Goal: Task Accomplishment & Management: Complete application form

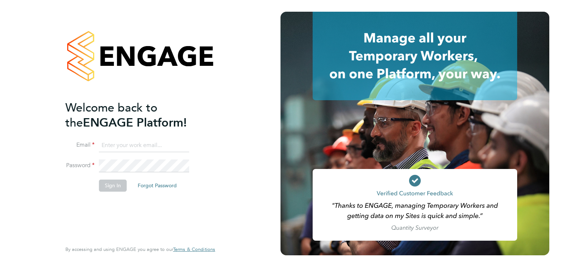
type input "[PERSON_NAME][EMAIL_ADDRESS][DOMAIN_NAME]"
click at [122, 188] on button "Sign In" at bounding box center [113, 185] width 28 height 12
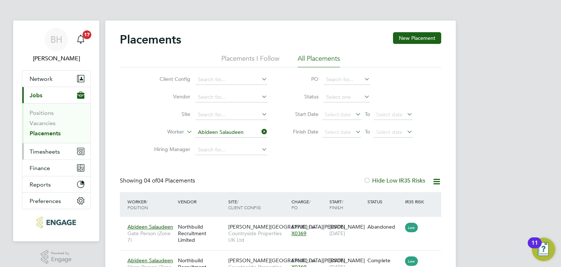
click at [48, 153] on span "Timesheets" at bounding box center [45, 151] width 30 height 7
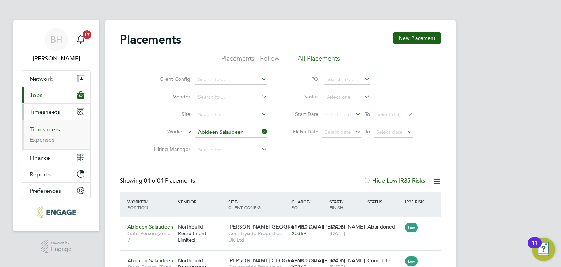
click at [55, 129] on link "Timesheets" at bounding box center [45, 129] width 30 height 7
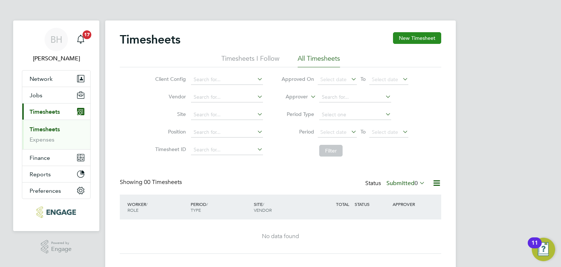
click at [419, 34] on button "New Timesheet" at bounding box center [417, 38] width 48 height 12
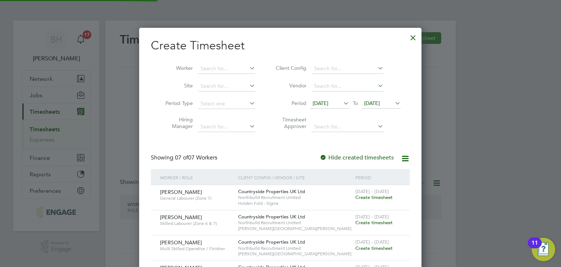
scroll to position [348, 283]
click at [203, 69] on input at bounding box center [226, 69] width 57 height 10
click at [209, 75] on b "[PERSON_NAME]" at bounding box center [222, 78] width 42 height 6
type input "[PERSON_NAME]"
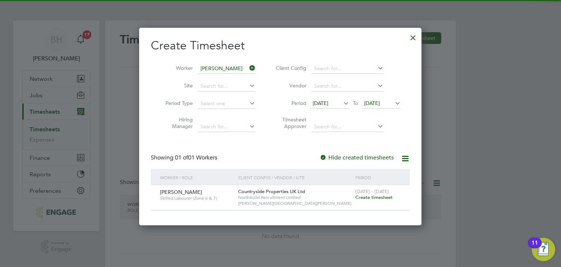
click at [387, 196] on span "Create timesheet" at bounding box center [373, 197] width 37 height 6
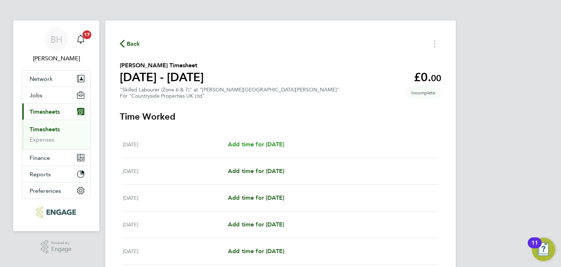
click at [272, 145] on span "Add time for [DATE]" at bounding box center [256, 144] width 56 height 7
select select "30"
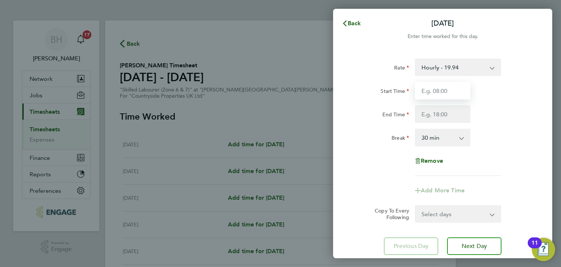
click at [447, 82] on input "Start Time" at bounding box center [443, 91] width 56 height 18
type input "07:30"
click at [450, 111] on input "End Time" at bounding box center [443, 114] width 56 height 18
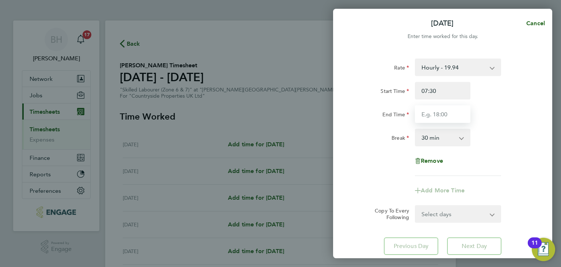
type input "17:00"
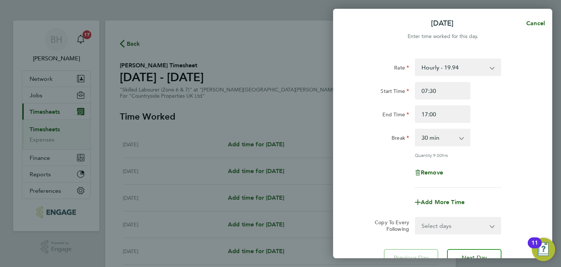
click at [503, 176] on app-timesheet-line-form-group "Rate Hourly - 19.94 Start Time 07:30 End Time 17:00 Break 0 min 15 min 30 min 4…" at bounding box center [443, 134] width 178 height 152
click at [472, 224] on select "Select days Day Weekday (Mon-Fri) Weekend (Sat-Sun) [DATE] [DATE] [DATE] [DATE]…" at bounding box center [454, 225] width 77 height 16
select select "WEEKDAY"
click at [416, 217] on select "Select days Day Weekday (Mon-Fri) Weekend (Sat-Sun) [DATE] [DATE] [DATE] [DATE]…" at bounding box center [454, 225] width 77 height 16
select select "[DATE]"
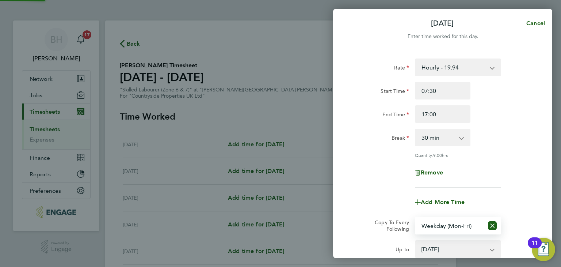
click at [505, 146] on div "Break 0 min 15 min 30 min 45 min 60 min 75 min 90 min" at bounding box center [443, 138] width 184 height 18
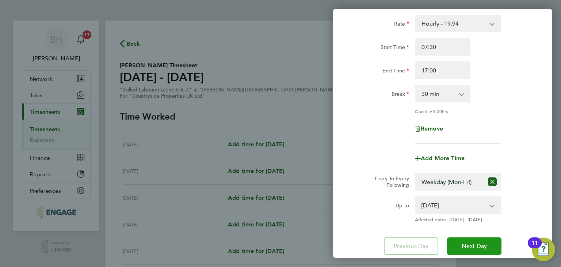
click at [476, 244] on span "Next Day" at bounding box center [474, 245] width 25 height 7
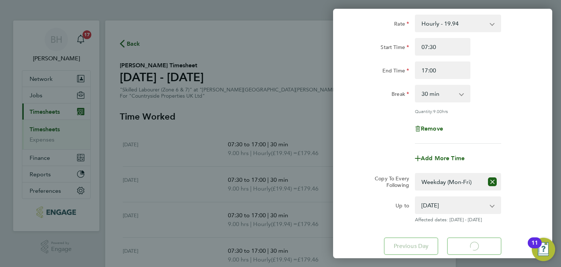
select select "30"
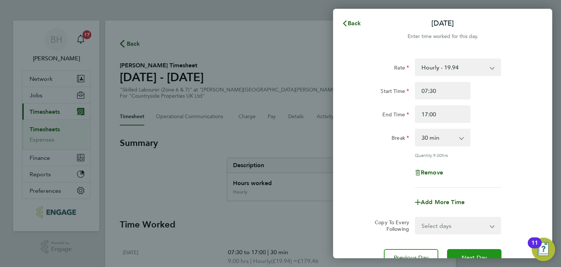
click at [476, 251] on button "Next Day" at bounding box center [474, 258] width 54 height 18
select select "30"
click at [476, 251] on button "Next Day" at bounding box center [474, 258] width 54 height 18
select select "30"
click at [476, 251] on button "Next Day" at bounding box center [474, 258] width 54 height 18
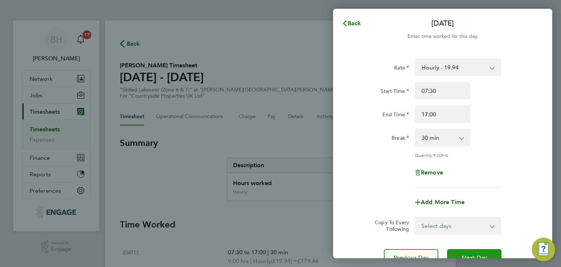
select select "30"
click at [476, 251] on button "Next Day" at bounding box center [474, 258] width 54 height 18
select select "30"
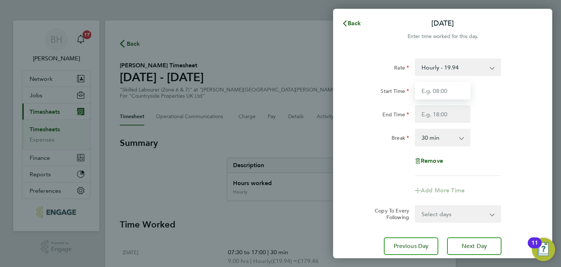
click at [464, 90] on input "Start Time" at bounding box center [443, 91] width 56 height 18
type input "07:30"
click at [453, 114] on input "End Time" at bounding box center [443, 114] width 56 height 18
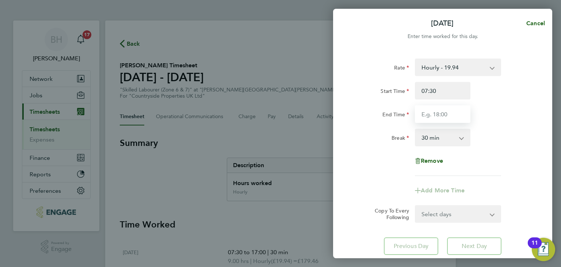
type input "15:00"
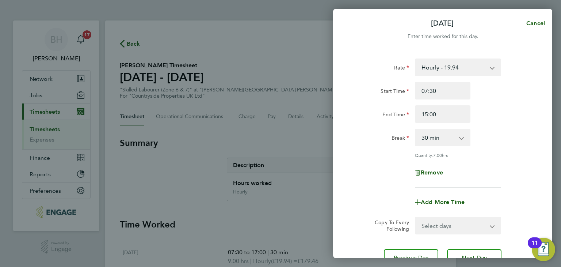
click at [493, 136] on div "Break 0 min 15 min 30 min 45 min 60 min 75 min 90 min" at bounding box center [443, 138] width 184 height 18
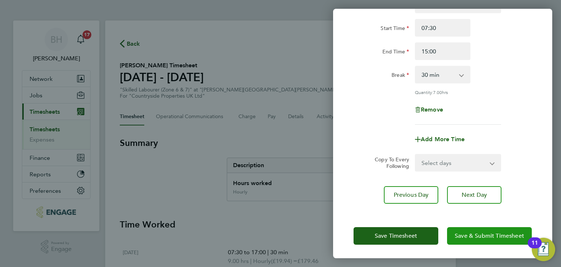
click at [480, 232] on span "Save & Submit Timesheet" at bounding box center [489, 235] width 69 height 7
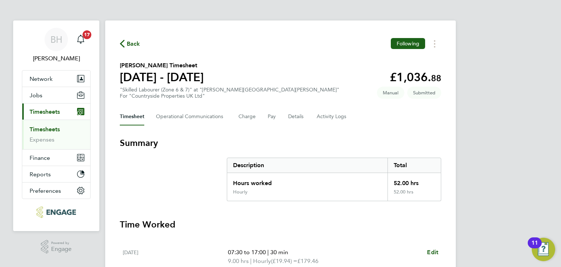
click at [128, 44] on span "Back" at bounding box center [134, 43] width 14 height 9
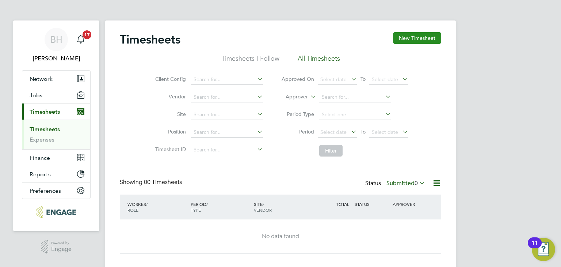
click at [425, 38] on button "New Timesheet" at bounding box center [417, 38] width 48 height 12
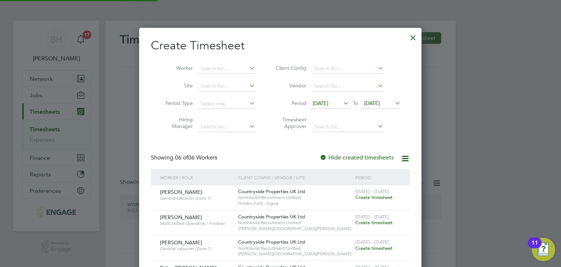
scroll to position [323, 283]
click at [219, 67] on input at bounding box center [226, 69] width 57 height 10
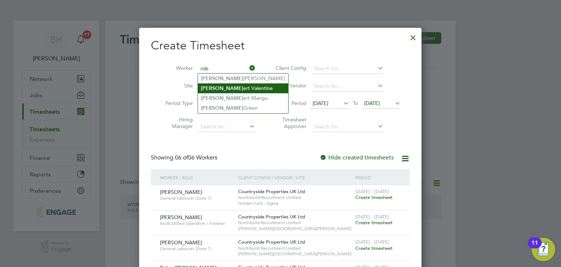
click at [219, 92] on li "[PERSON_NAME]" at bounding box center [243, 88] width 90 height 10
type input "[PERSON_NAME]"
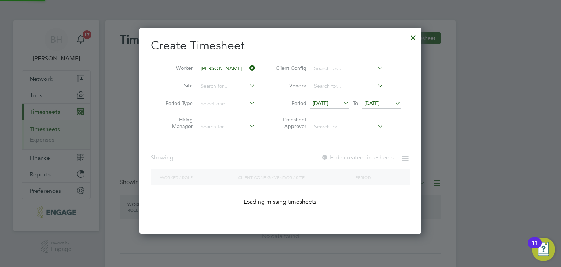
scroll to position [196, 283]
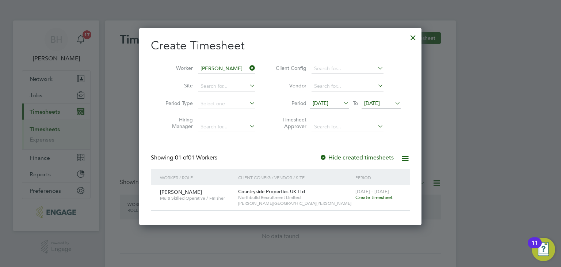
click at [362, 197] on span "Create timesheet" at bounding box center [373, 197] width 37 height 6
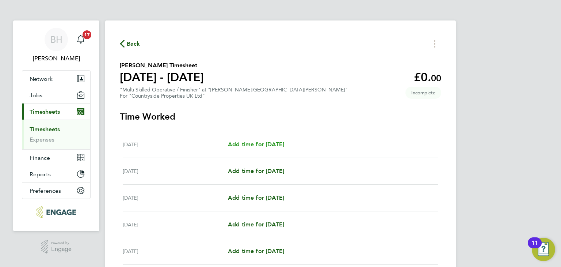
click at [277, 145] on span "Add time for [DATE]" at bounding box center [256, 144] width 56 height 7
select select "30"
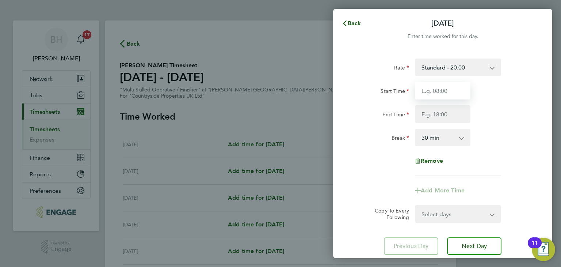
click at [455, 91] on input "Start Time" at bounding box center [443, 91] width 56 height 18
type input "07:30"
click at [451, 116] on input "End Time" at bounding box center [443, 114] width 56 height 18
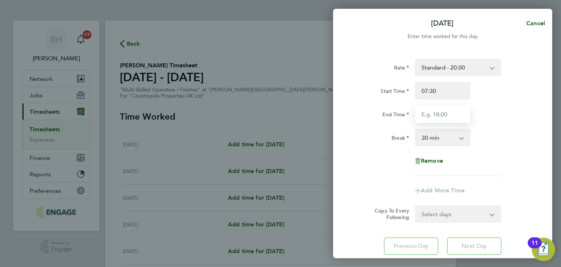
type input "17:00"
click at [488, 166] on div "Remove" at bounding box center [443, 161] width 184 height 18
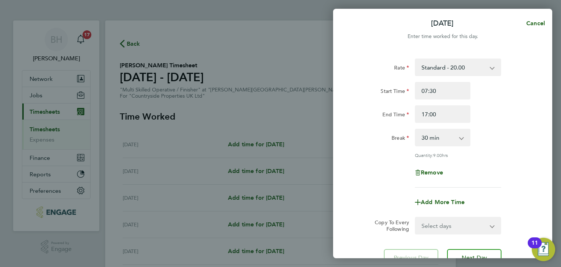
click at [474, 219] on select "Select days Day [DATE] [DATE] [DATE] [DATE]" at bounding box center [454, 225] width 77 height 16
click at [500, 114] on div "End Time 17:00" at bounding box center [443, 114] width 184 height 18
click at [539, 22] on span "Cancel" at bounding box center [534, 23] width 21 height 7
select select "30"
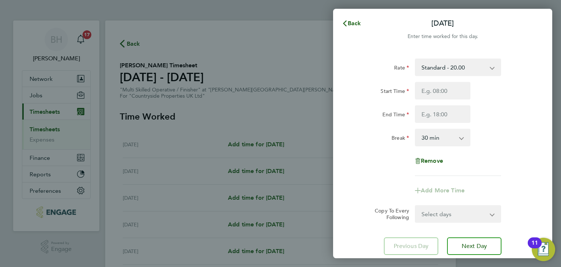
click at [131, 46] on div "Back [DATE] Enter time worked for this day. Rate Standard - 20.00 Start Time En…" at bounding box center [280, 133] width 561 height 267
click at [131, 45] on div "Back [DATE] Enter time worked for this day. Rate Standard - 20.00 Start Time En…" at bounding box center [280, 133] width 561 height 267
click at [361, 18] on button "Back" at bounding box center [352, 23] width 34 height 15
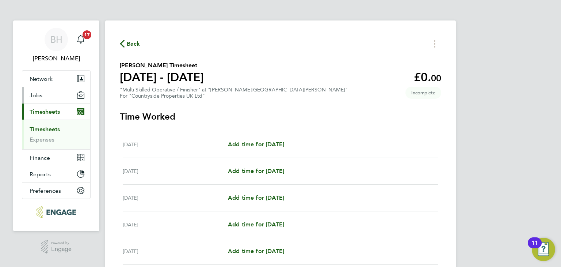
click at [43, 95] on button "Jobs" at bounding box center [56, 95] width 68 height 16
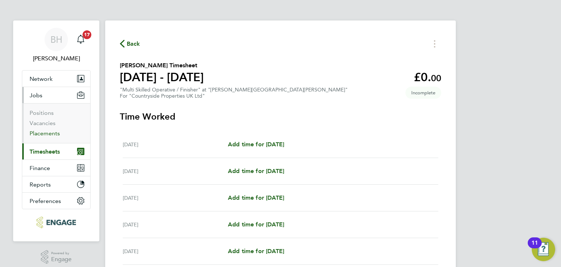
click at [50, 130] on link "Placements" at bounding box center [45, 133] width 30 height 7
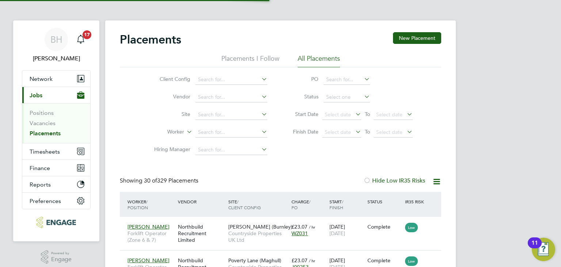
scroll to position [27, 64]
click at [225, 131] on input at bounding box center [231, 132] width 72 height 10
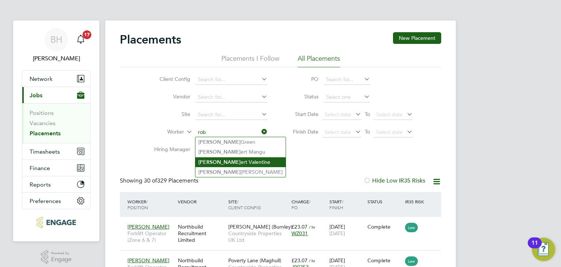
click at [220, 162] on li "[PERSON_NAME]" at bounding box center [240, 162] width 90 height 10
type input "[PERSON_NAME]"
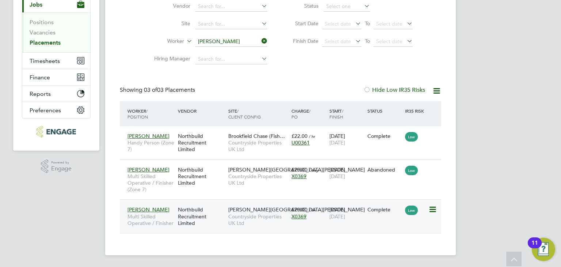
click at [416, 209] on span "Low" at bounding box center [411, 209] width 13 height 9
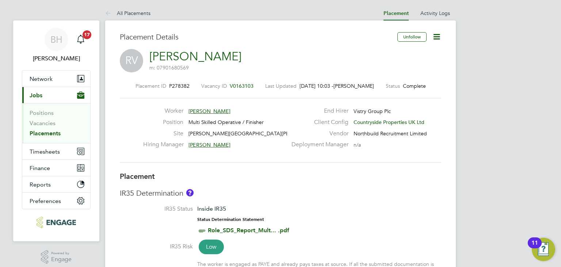
click at [437, 34] on icon at bounding box center [436, 36] width 9 height 9
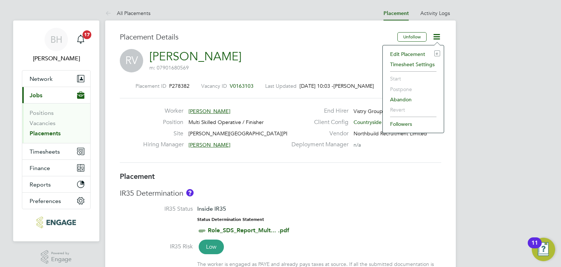
click at [420, 53] on li "Edit Placement e" at bounding box center [413, 54] width 54 height 10
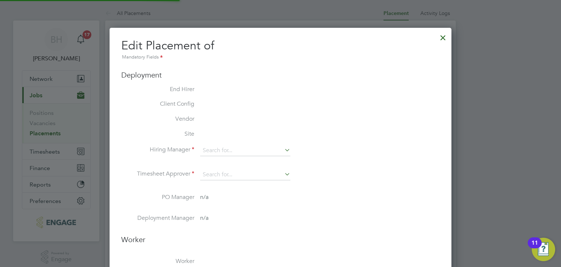
scroll to position [3, 4]
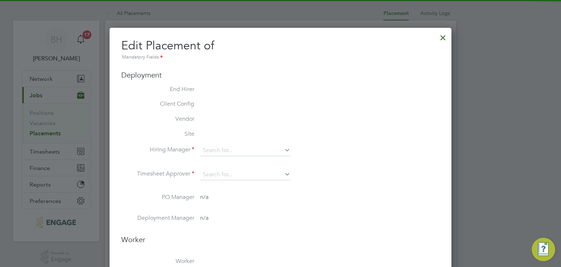
type input "Josh Maxwell"
type input "Graham Richardson"
type input "[DATE]"
type input "07:30"
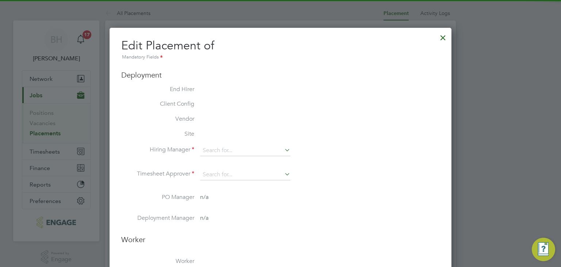
type input "16:30"
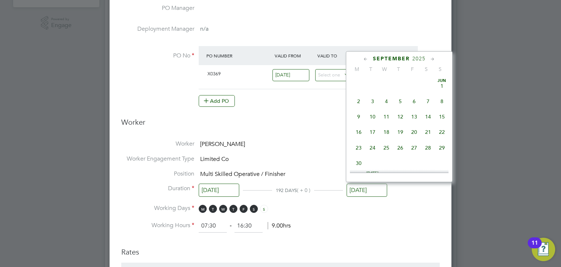
click at [381, 187] on input "[DATE]" at bounding box center [367, 190] width 41 height 14
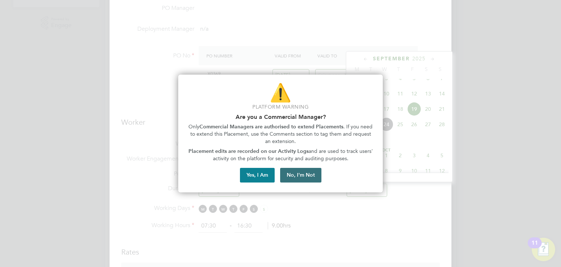
click at [311, 172] on button "No, I'm Not" at bounding box center [300, 175] width 41 height 15
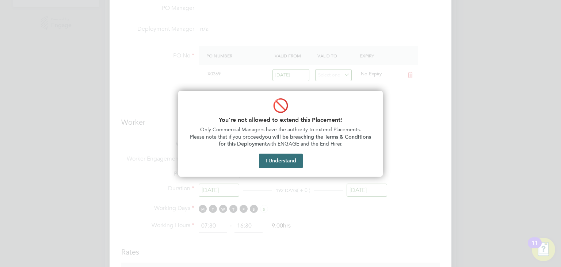
click at [294, 160] on button "I Understand" at bounding box center [281, 160] width 44 height 15
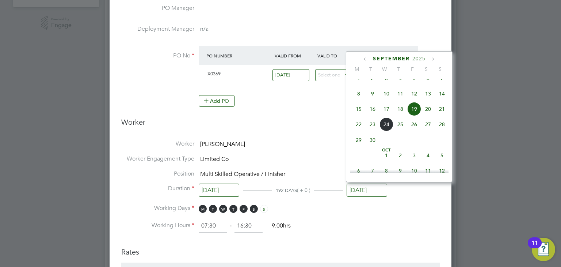
click at [416, 131] on span "26" at bounding box center [414, 124] width 14 height 14
type input "[DATE]"
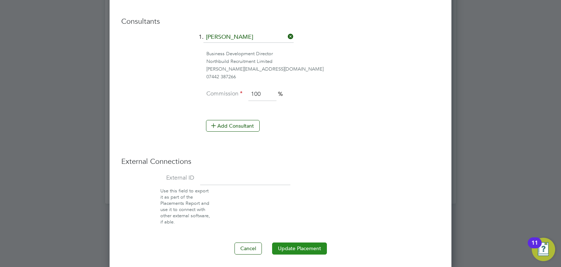
click at [303, 245] on button "Update Placement" at bounding box center [299, 248] width 55 height 12
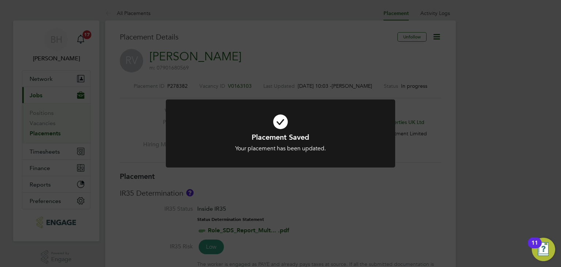
click at [181, 60] on div "Placement Saved Your placement has been updated. Cancel Okay" at bounding box center [280, 133] width 561 height 267
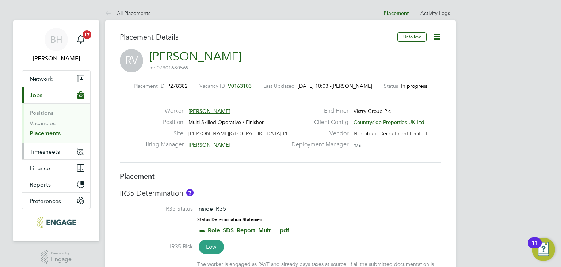
click at [53, 151] on span "Timesheets" at bounding box center [45, 151] width 30 height 7
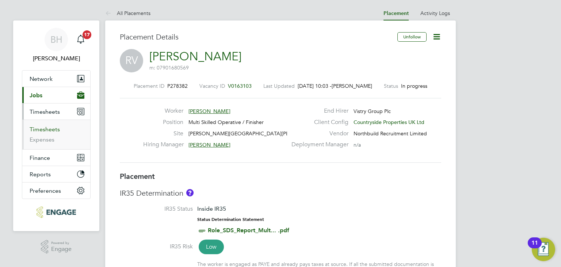
click at [54, 127] on link "Timesheets" at bounding box center [45, 129] width 30 height 7
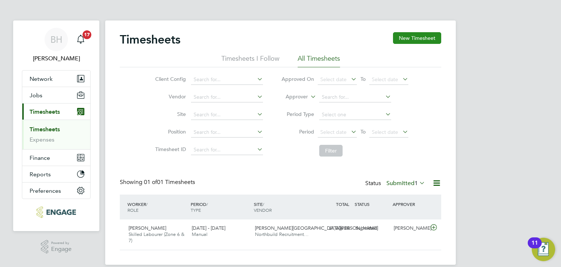
click at [407, 39] on button "New Timesheet" at bounding box center [417, 38] width 48 height 12
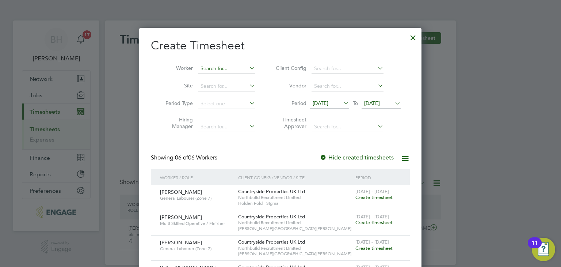
click at [212, 64] on input at bounding box center [226, 69] width 57 height 10
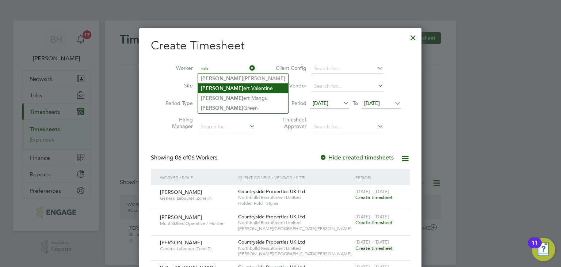
click at [222, 87] on li "[PERSON_NAME]" at bounding box center [243, 88] width 90 height 10
type input "[PERSON_NAME]"
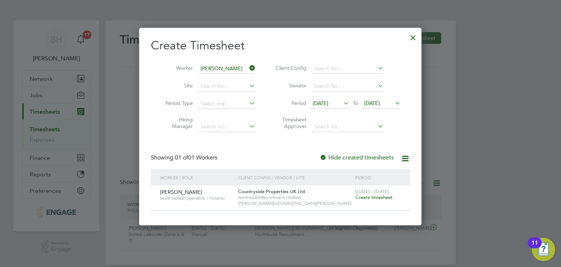
click at [375, 199] on span "Create timesheet" at bounding box center [373, 197] width 37 height 6
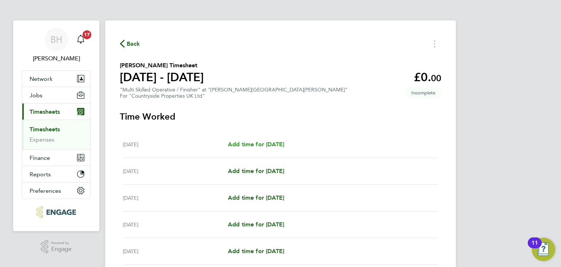
click at [266, 142] on span "Add time for [DATE]" at bounding box center [256, 144] width 56 height 7
select select "30"
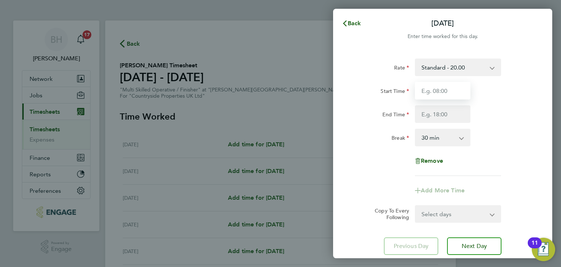
click at [438, 91] on input "Start Time" at bounding box center [443, 91] width 56 height 18
type input "07:30"
click at [444, 112] on input "End Time" at bounding box center [443, 114] width 56 height 18
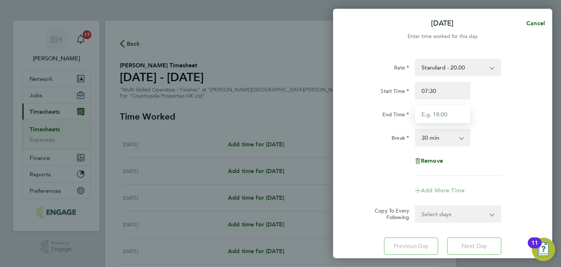
type input "17:00"
click at [492, 157] on div "Rate Standard - 20.00 Start Time 07:30 End Time 17:00 Break 0 min 15 min 30 min…" at bounding box center [443, 116] width 178 height 117
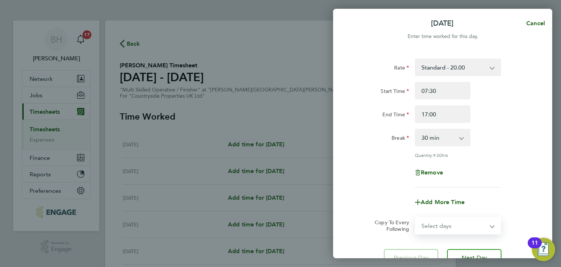
click at [468, 229] on select "Select days Day Weekday (Mon-Fri) Weekend (Sat-Sun) [DATE] [DATE] [DATE] [DATE]…" at bounding box center [454, 225] width 77 height 16
select select "WEEKDAY"
click at [416, 217] on select "Select days Day Weekday (Mon-Fri) Weekend (Sat-Sun) [DATE] [DATE] [DATE] [DATE]…" at bounding box center [454, 225] width 77 height 16
select select "[DATE]"
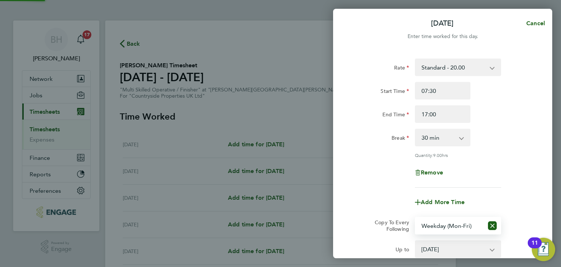
click at [500, 142] on div "Break 0 min 15 min 30 min 45 min 60 min 75 min 90 min" at bounding box center [443, 138] width 184 height 18
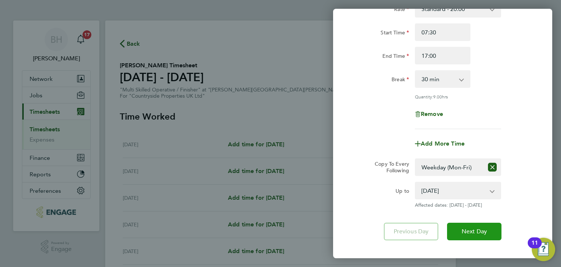
click at [466, 230] on span "Next Day" at bounding box center [474, 231] width 25 height 7
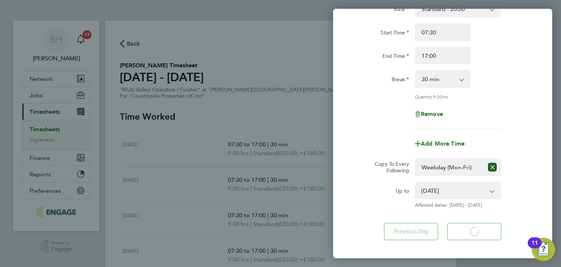
select select "30"
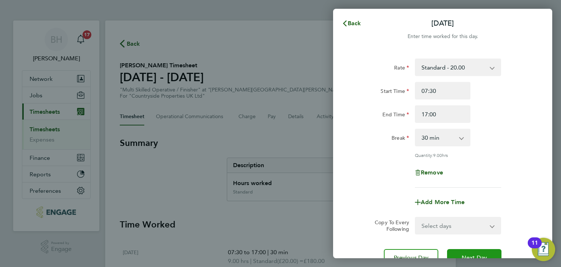
click at [479, 250] on button "Next Day" at bounding box center [474, 258] width 54 height 18
select select "30"
click at [480, 252] on button "Next Day" at bounding box center [474, 258] width 54 height 18
select select "30"
click at [480, 252] on button "Next Day" at bounding box center [474, 258] width 54 height 18
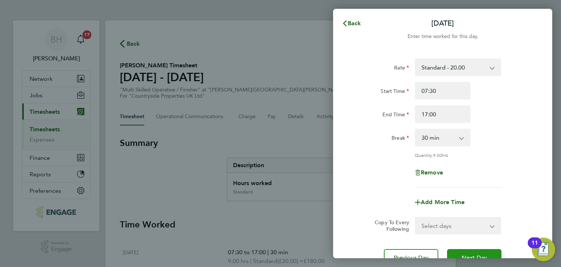
select select "30"
click at [480, 252] on button "Next Day" at bounding box center [474, 258] width 54 height 18
select select "30"
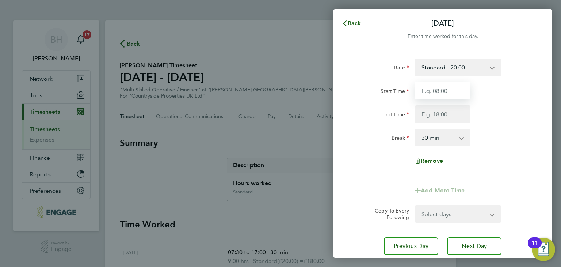
click at [448, 93] on input "Start Time" at bounding box center [443, 91] width 56 height 18
type input "07:30"
click at [445, 118] on input "End Time" at bounding box center [443, 114] width 56 height 18
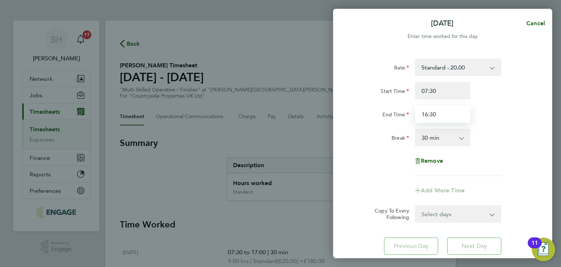
click at [451, 114] on input "16:30" at bounding box center [443, 114] width 56 height 18
type input "1"
click at [451, 114] on input "End Time" at bounding box center [443, 114] width 56 height 18
type input "15:00"
click at [494, 135] on div "Break 0 min 15 min 30 min 45 min 60 min 75 min 90 min" at bounding box center [443, 138] width 184 height 18
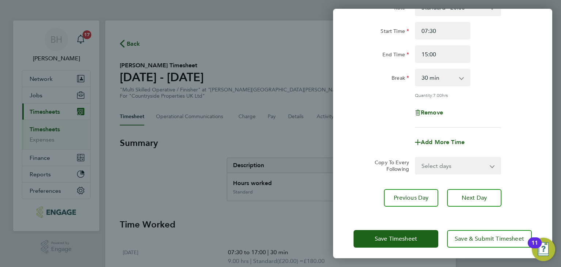
scroll to position [63, 0]
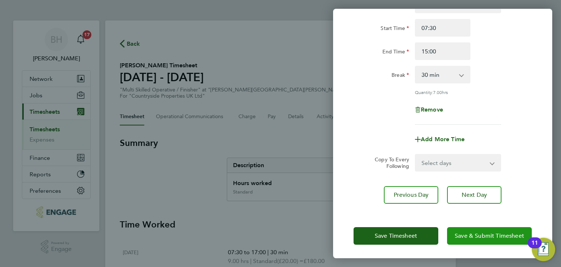
click at [479, 228] on button "Save & Submit Timesheet" at bounding box center [489, 236] width 85 height 18
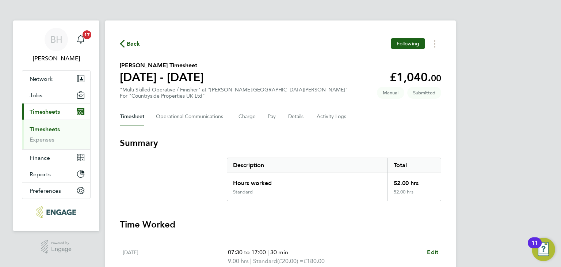
click at [134, 41] on span "Back" at bounding box center [134, 43] width 14 height 9
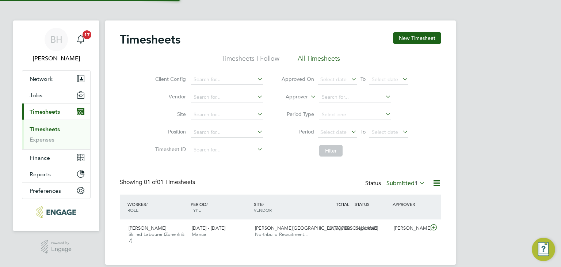
scroll to position [18, 64]
click at [416, 38] on button "New Timesheet" at bounding box center [417, 38] width 48 height 12
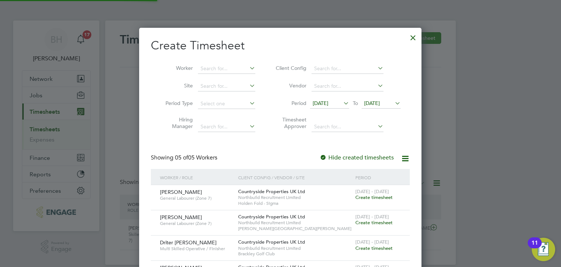
scroll to position [298, 283]
click at [212, 66] on input at bounding box center [226, 69] width 57 height 10
type input "f"
click at [221, 76] on li "Gb enga Ajonibode" at bounding box center [227, 78] width 58 height 10
type input "[PERSON_NAME]"
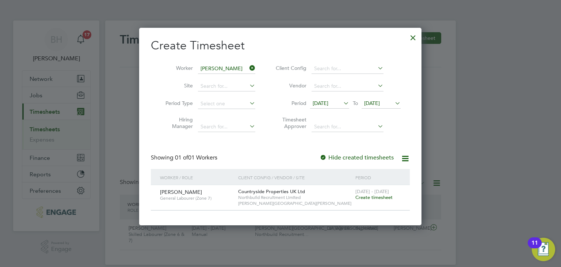
scroll to position [196, 283]
click at [369, 198] on span "Create timesheet" at bounding box center [373, 197] width 37 height 6
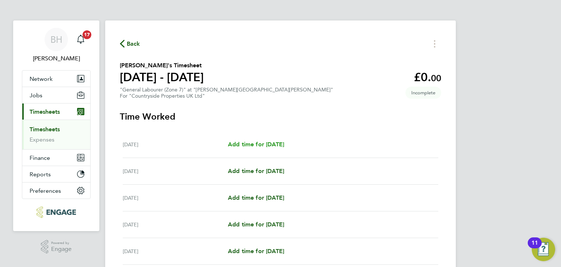
click at [284, 142] on span "Add time for [DATE]" at bounding box center [256, 144] width 56 height 7
select select "30"
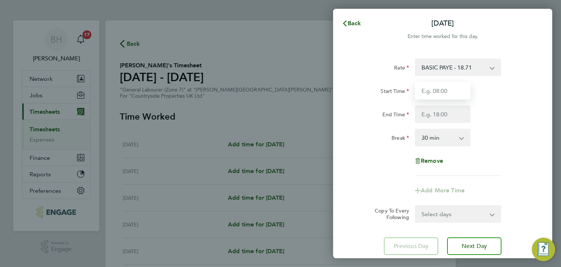
click at [445, 87] on input "Start Time" at bounding box center [443, 91] width 56 height 18
type input "07:30"
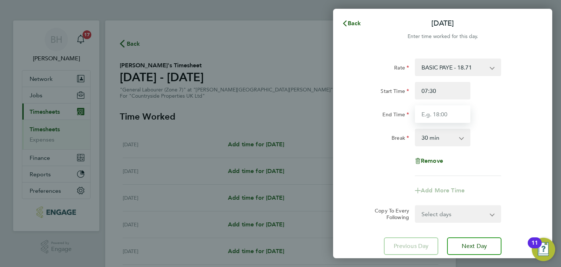
click at [447, 111] on input "End Time" at bounding box center [443, 114] width 56 height 18
type input "17:00"
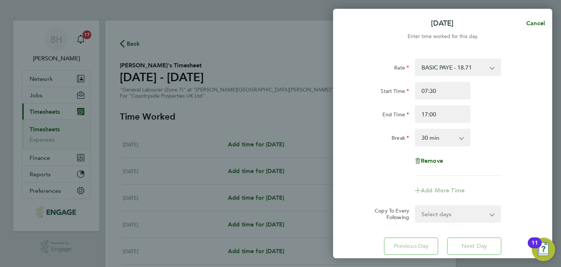
click at [496, 163] on div "Remove" at bounding box center [443, 161] width 184 height 18
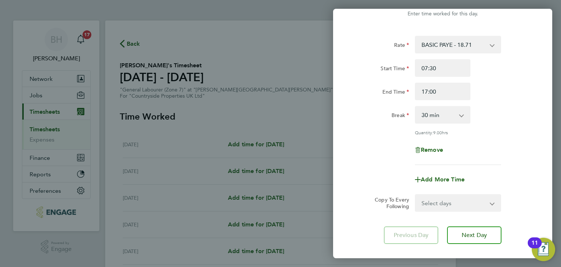
scroll to position [29, 0]
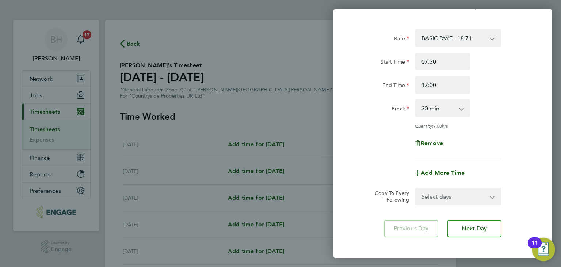
click at [481, 193] on select "Select days Day Weekday (Mon-Fri) Weekend (Sat-Sun) [DATE] [DATE] [DATE] [DATE]…" at bounding box center [454, 196] width 77 height 16
select select "WEEKDAY"
click at [416, 188] on select "Select days Day Weekday (Mon-Fri) Weekend (Sat-Sun) [DATE] [DATE] [DATE] [DATE]…" at bounding box center [454, 196] width 77 height 16
select select "[DATE]"
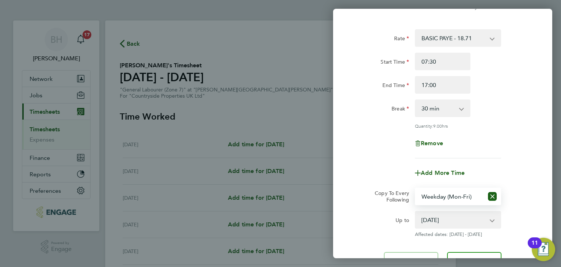
click at [492, 120] on div "Rate BASIC PAYE - 18.71 Start Time 07:30 End Time 17:00 Break 0 min 15 min 30 m…" at bounding box center [443, 93] width 178 height 129
click at [456, 253] on button "Next Day" at bounding box center [474, 261] width 54 height 18
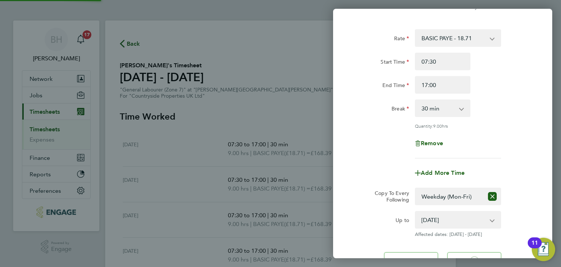
select select "30"
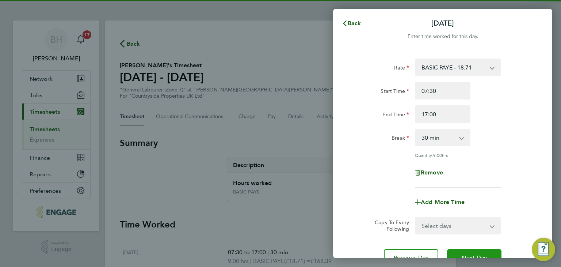
click at [465, 251] on button "Next Day" at bounding box center [474, 258] width 54 height 18
select select "30"
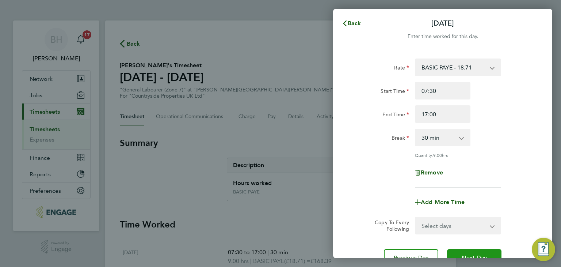
click at [465, 251] on button "Next Day" at bounding box center [474, 258] width 54 height 18
select select "30"
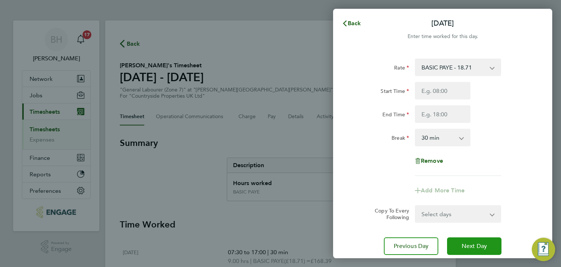
click at [465, 251] on button "Next Day" at bounding box center [474, 246] width 54 height 18
select select "30"
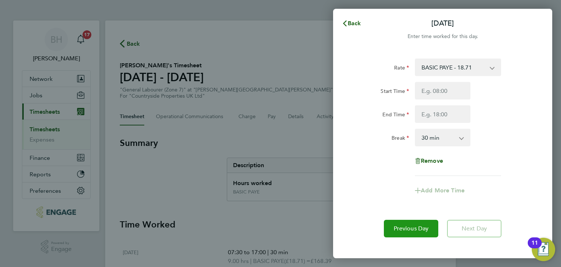
click at [407, 230] on span "Previous Day" at bounding box center [411, 228] width 35 height 7
select select "30"
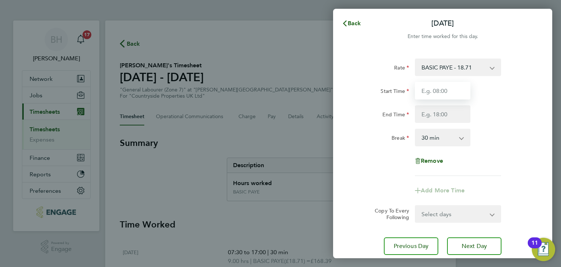
click at [450, 84] on input "Start Time" at bounding box center [443, 91] width 56 height 18
type input "07:30"
click at [447, 111] on input "End Time" at bounding box center [443, 114] width 56 height 18
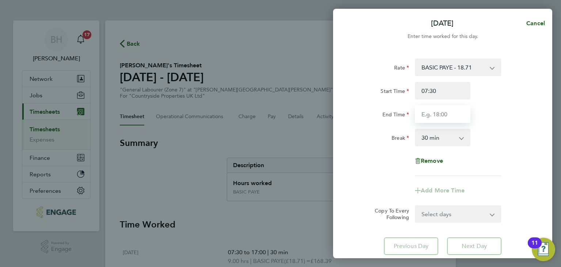
type input "15:00"
click at [489, 138] on div "Break 0 min 15 min 30 min 45 min 60 min 75 min 90 min" at bounding box center [443, 138] width 184 height 18
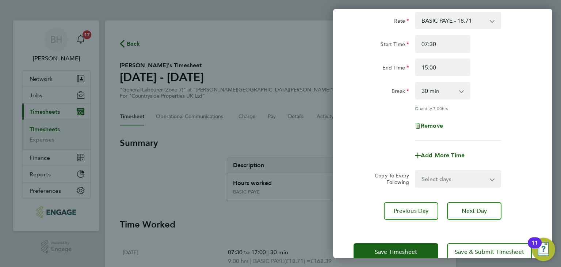
scroll to position [58, 0]
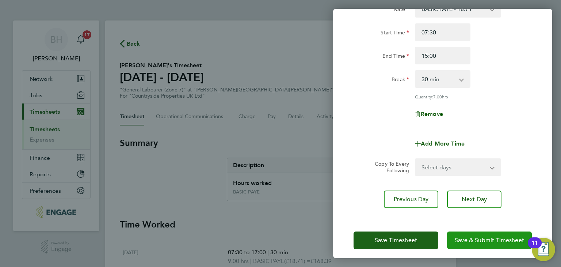
click at [479, 238] on span "Save & Submit Timesheet" at bounding box center [489, 239] width 69 height 7
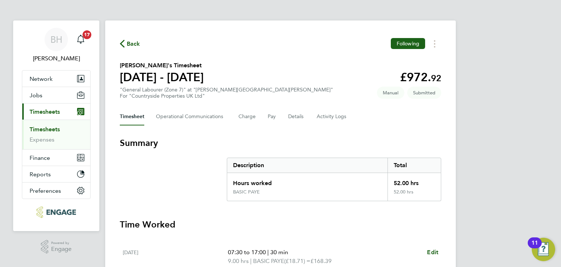
click at [141, 45] on div "Back Following" at bounding box center [280, 43] width 321 height 11
click at [140, 41] on span "Back" at bounding box center [134, 43] width 14 height 9
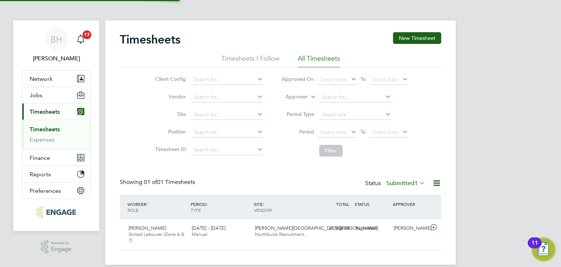
scroll to position [18, 64]
click at [399, 35] on button "New Timesheet" at bounding box center [417, 38] width 48 height 12
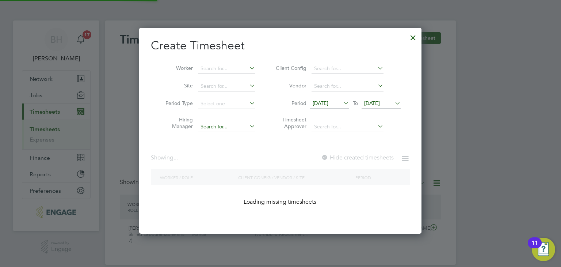
scroll to position [272, 283]
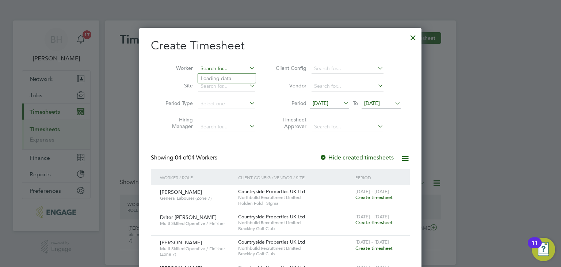
click at [214, 66] on input at bounding box center [226, 69] width 57 height 10
click at [216, 76] on li "Ad edayo Solomon Soyombo" at bounding box center [234, 78] width 72 height 10
type input "[PERSON_NAME]"
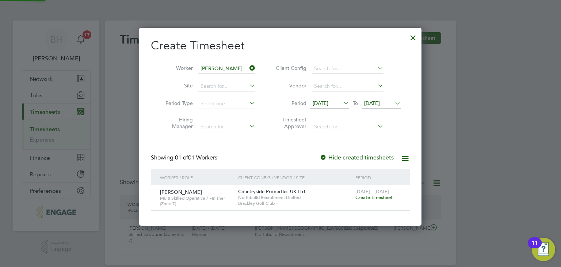
scroll to position [197, 283]
click at [385, 199] on span "Create timesheet" at bounding box center [373, 197] width 37 height 6
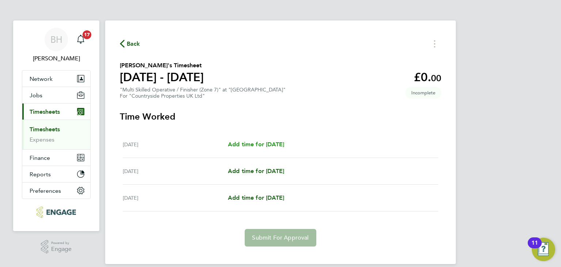
click at [278, 144] on span "Add time for [DATE]" at bounding box center [256, 144] width 56 height 7
select select "30"
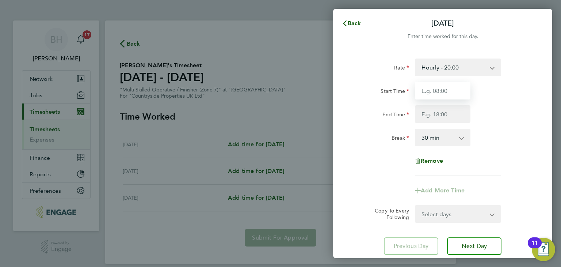
click at [447, 96] on input "Start Time" at bounding box center [443, 91] width 56 height 18
type input "07:30"
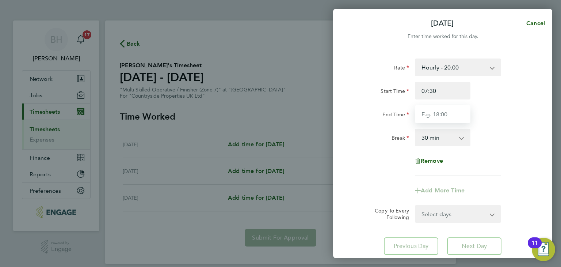
click at [451, 114] on input "End Time" at bounding box center [443, 114] width 56 height 18
type input "17:00"
click at [491, 153] on div "Rate Hourly - 20.00 Start Time 07:30 End Time 17:00 Break 0 min 15 min 30 min 4…" at bounding box center [443, 116] width 178 height 117
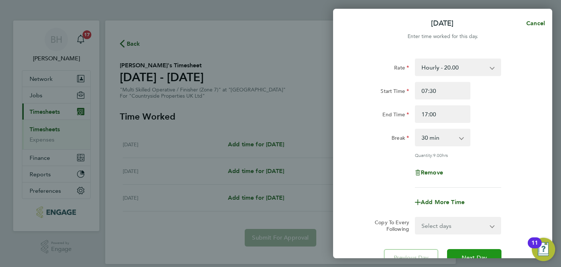
click at [480, 252] on button "Next Day" at bounding box center [474, 258] width 54 height 18
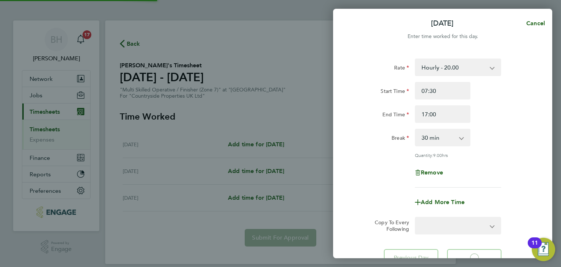
select select "30"
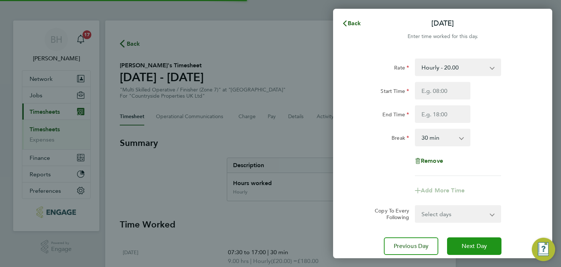
click at [480, 252] on button "Next Day" at bounding box center [474, 246] width 54 height 18
select select "30"
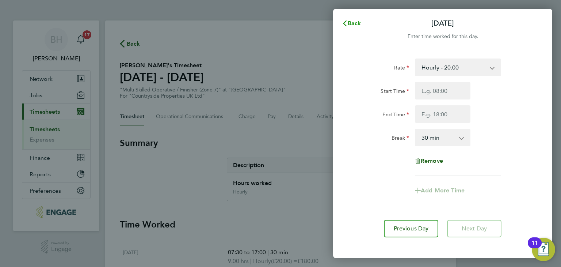
click at [355, 24] on span "Back" at bounding box center [355, 23] width 14 height 7
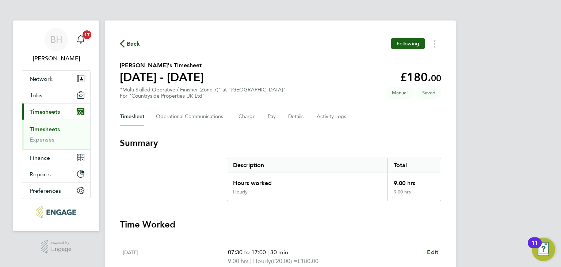
click at [135, 47] on span "Back" at bounding box center [134, 43] width 14 height 9
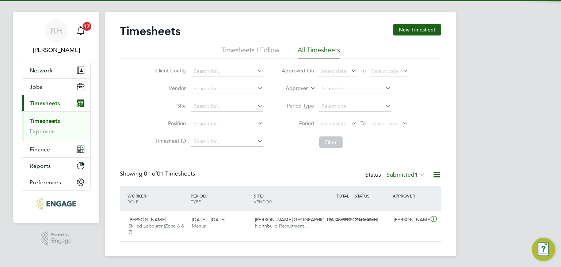
scroll to position [9, 0]
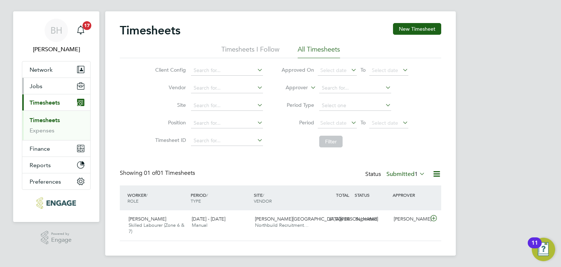
click at [56, 90] on button "Jobs" at bounding box center [56, 86] width 68 height 16
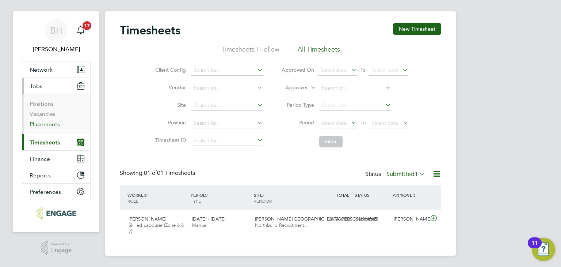
click at [53, 123] on link "Placements" at bounding box center [45, 124] width 30 height 7
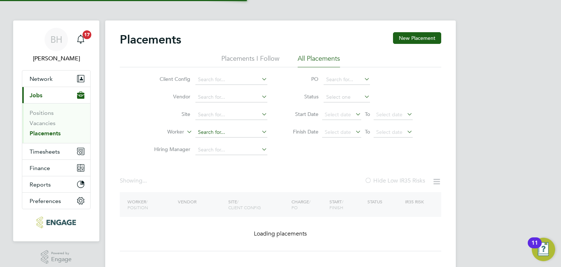
click at [218, 129] on input at bounding box center [231, 132] width 72 height 10
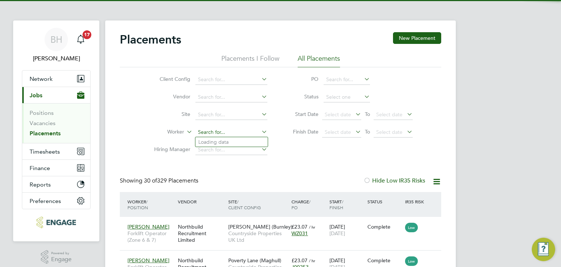
scroll to position [4, 4]
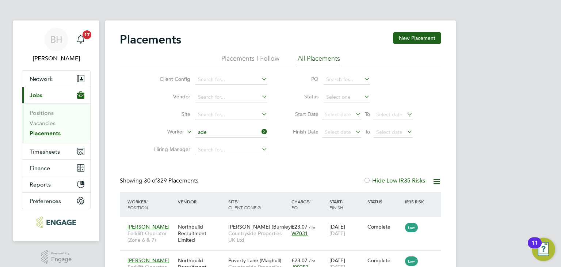
click at [223, 152] on li "Ade dayo Solomon Soyombo" at bounding box center [231, 152] width 72 height 10
type input "[PERSON_NAME]"
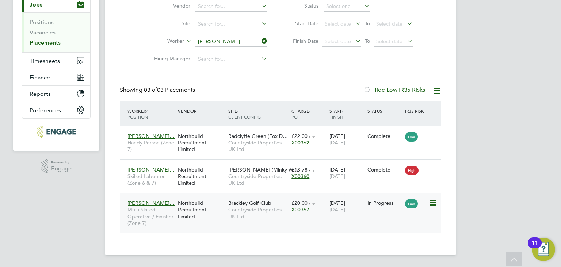
click at [379, 209] on div "In Progress" at bounding box center [385, 203] width 38 height 14
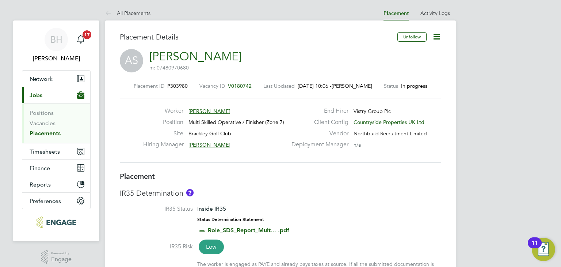
click at [437, 36] on icon at bounding box center [436, 36] width 9 height 9
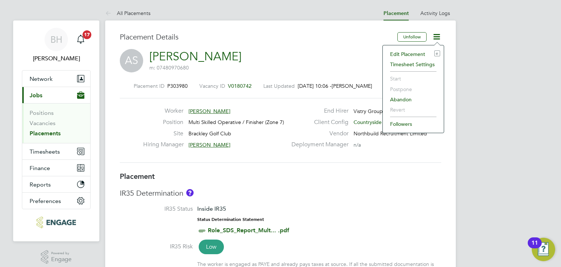
click at [409, 65] on li "Timesheet Settings" at bounding box center [413, 64] width 54 height 10
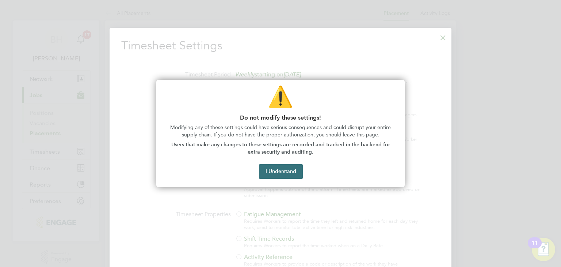
click at [273, 173] on button "I Understand" at bounding box center [281, 171] width 44 height 15
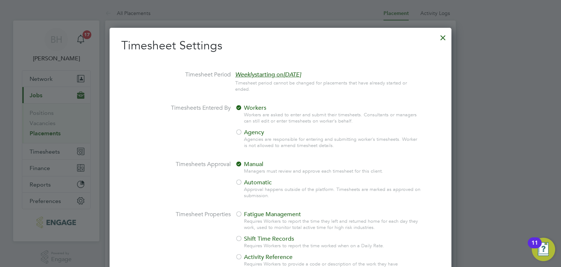
click at [441, 37] on div at bounding box center [442, 35] width 13 height 13
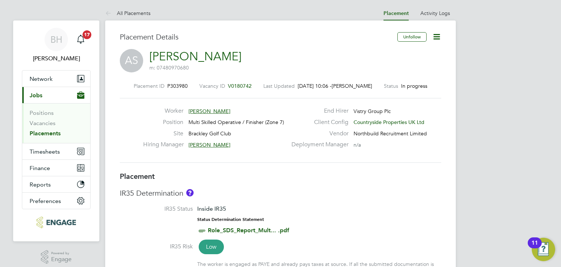
click at [441, 37] on icon at bounding box center [436, 36] width 9 height 9
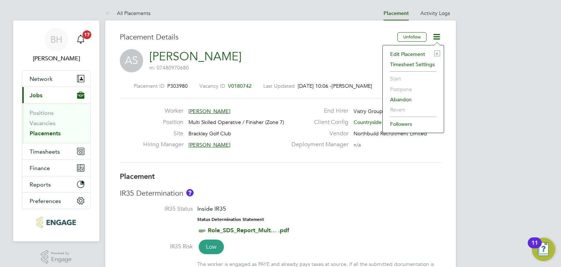
click at [411, 65] on li "Timesheet Settings" at bounding box center [413, 64] width 54 height 10
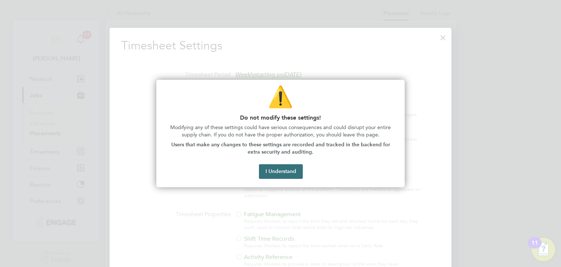
click at [291, 165] on button "I Understand" at bounding box center [281, 171] width 44 height 15
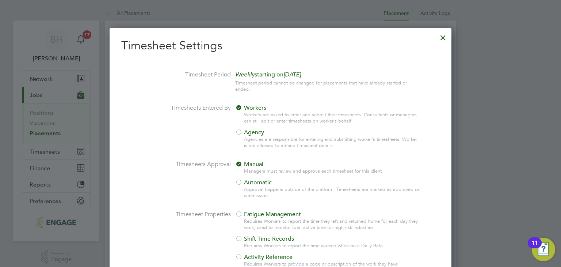
click at [243, 135] on span "Agency" at bounding box center [249, 132] width 29 height 7
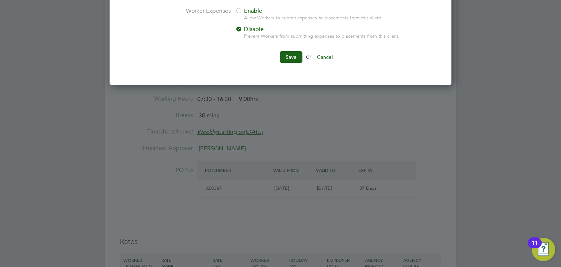
click at [291, 65] on li "Save or Cancel" at bounding box center [280, 60] width 318 height 19
click at [290, 60] on button "Save" at bounding box center [291, 57] width 23 height 12
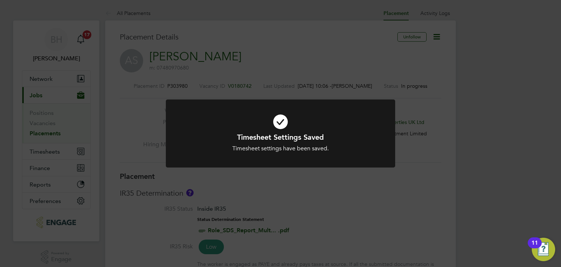
click at [444, 231] on div "Timesheet Settings Saved Timesheet settings have been saved. Cancel Okay" at bounding box center [280, 133] width 561 height 267
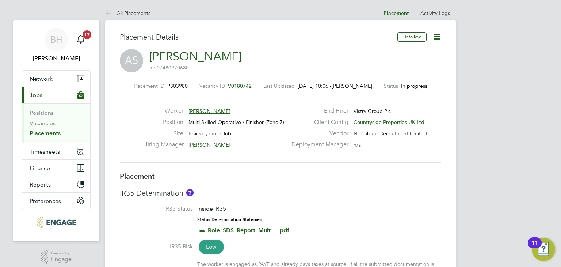
click at [441, 37] on icon at bounding box center [436, 36] width 9 height 9
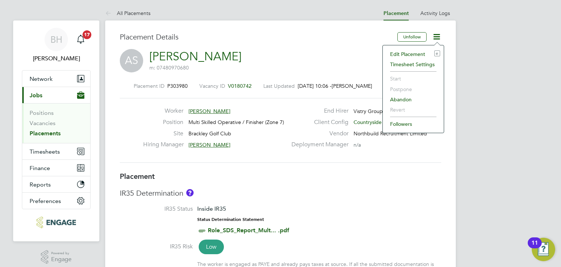
click at [410, 53] on li "Edit Placement e" at bounding box center [413, 54] width 54 height 10
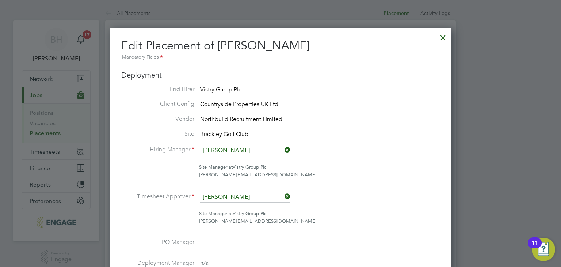
click at [243, 202] on li "Timesheet Approver Danyal Nazar" at bounding box center [280, 200] width 318 height 18
click at [238, 199] on input at bounding box center [245, 196] width 90 height 11
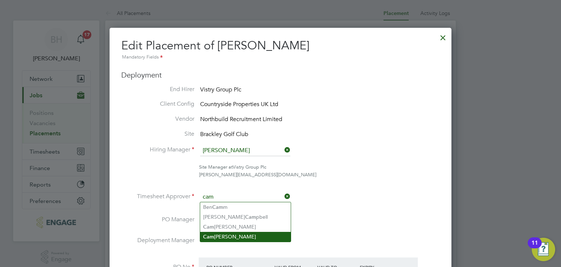
click at [238, 232] on li "Cam eron Marsden" at bounding box center [245, 237] width 91 height 10
type input "Cameron Marsden"
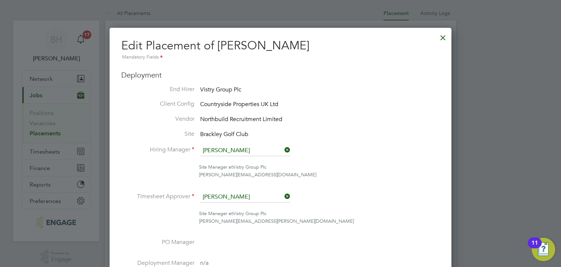
click at [480, 135] on div at bounding box center [280, 133] width 561 height 267
click at [535, 191] on div at bounding box center [280, 133] width 561 height 267
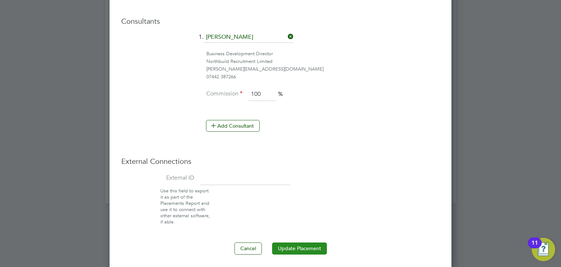
click at [320, 242] on button "Update Placement" at bounding box center [299, 248] width 55 height 12
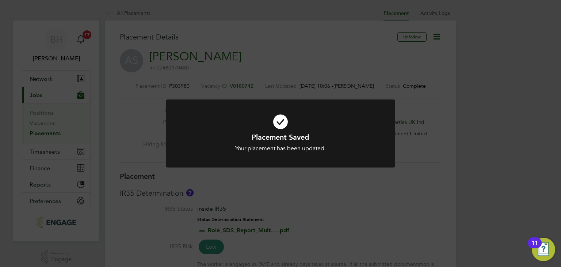
click at [135, 10] on div "Placement Saved Your placement has been updated. Cancel Okay" at bounding box center [280, 133] width 561 height 267
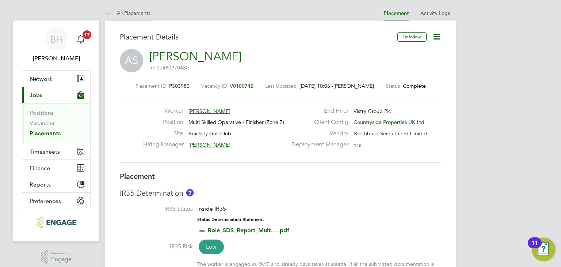
click at [136, 10] on link "All Placements" at bounding box center [127, 13] width 45 height 7
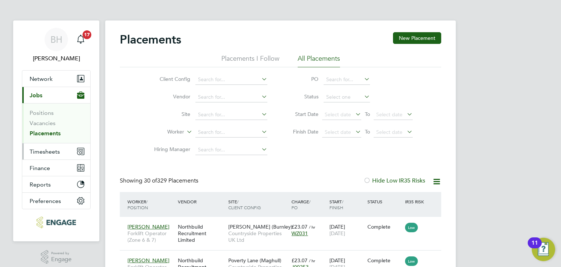
click at [54, 151] on span "Timesheets" at bounding box center [45, 151] width 30 height 7
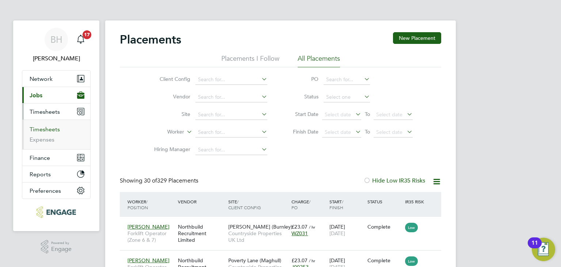
click at [51, 130] on link "Timesheets" at bounding box center [45, 129] width 30 height 7
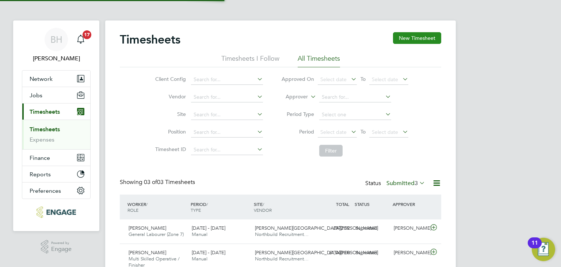
click at [401, 41] on button "New Timesheet" at bounding box center [417, 38] width 48 height 12
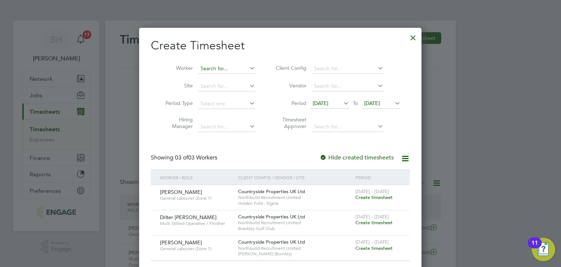
click at [221, 69] on input at bounding box center [226, 69] width 57 height 10
click at [250, 166] on li "[PERSON_NAME]" at bounding box center [227, 168] width 58 height 10
type input "[PERSON_NAME]"
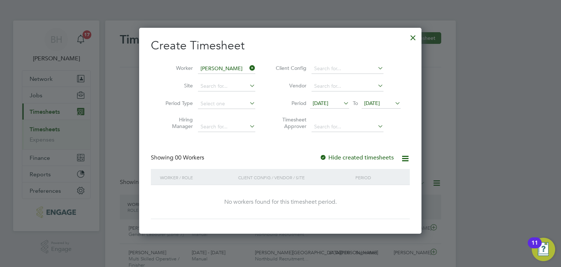
click at [250, 166] on div "Showing 00 Workers Hide created timesheets" at bounding box center [280, 161] width 259 height 15
click at [360, 154] on label "Hide created timesheets" at bounding box center [357, 157] width 74 height 7
click at [326, 105] on span "[DATE]" at bounding box center [321, 103] width 16 height 7
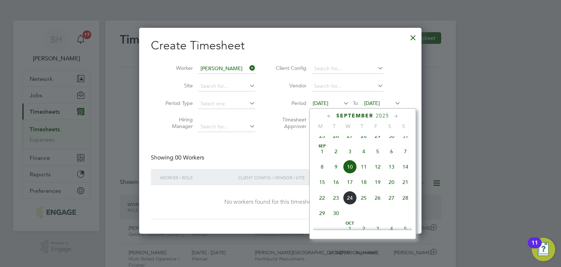
click at [320, 188] on span "15" at bounding box center [322, 182] width 14 height 14
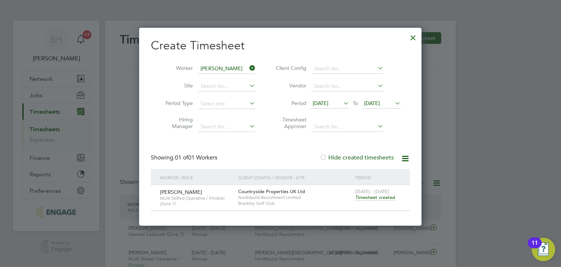
click at [372, 198] on span "Timesheet created" at bounding box center [375, 197] width 40 height 7
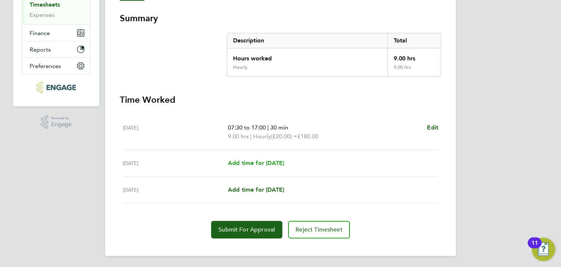
click at [284, 160] on span "Add time for [DATE]" at bounding box center [256, 162] width 56 height 7
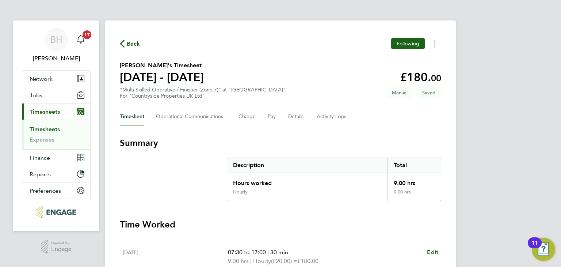
select select "30"
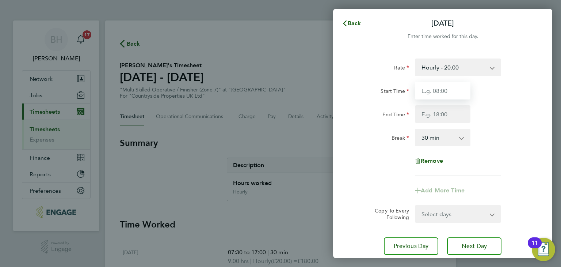
click at [456, 88] on input "Start Time" at bounding box center [443, 91] width 56 height 18
type input "07:30"
click at [446, 117] on input "End Time" at bounding box center [443, 114] width 56 height 18
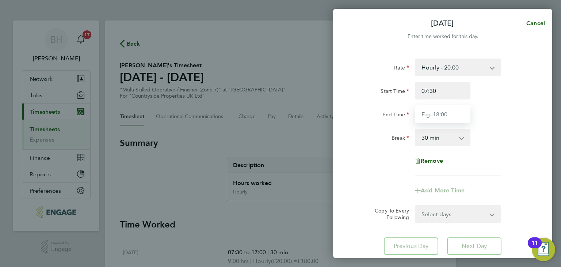
type input "17:00"
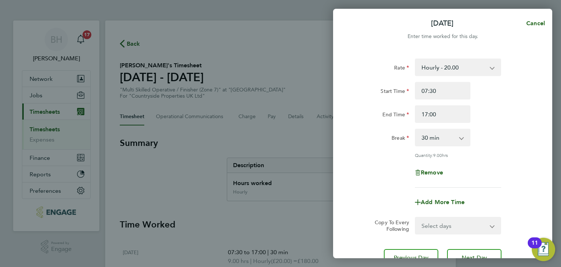
click at [513, 148] on div "Rate Hourly - 20.00 Start Time 07:30 End Time 17:00 Break 0 min 15 min 30 min 4…" at bounding box center [443, 122] width 178 height 129
click at [466, 250] on button "Next Day" at bounding box center [474, 258] width 54 height 18
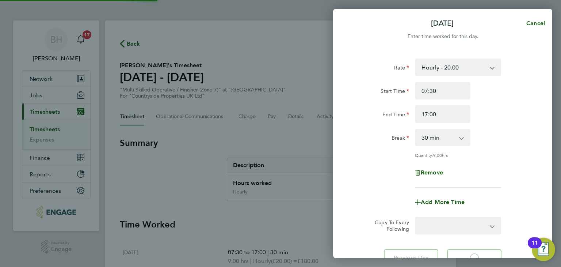
select select "30"
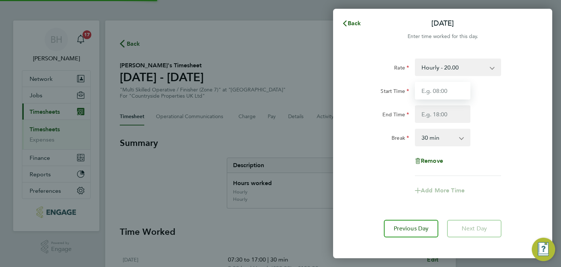
click at [459, 91] on input "Start Time" at bounding box center [443, 91] width 56 height 18
type input "07:30"
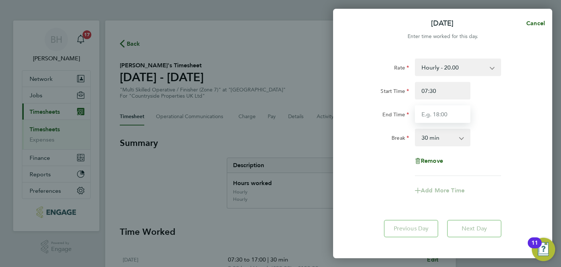
click at [454, 107] on input "End Time" at bounding box center [443, 114] width 56 height 18
type input "17:00"
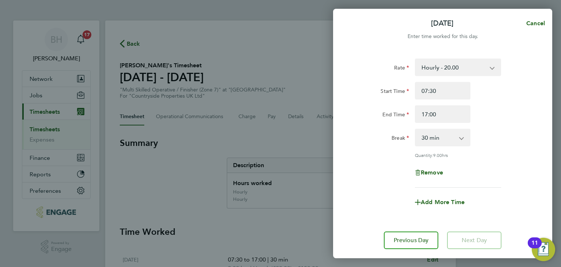
click at [500, 176] on app-timesheet-line-form-group "Rate Hourly - 20.00 Start Time 07:30 End Time 17:00 Break 0 min 15 min 30 min 4…" at bounding box center [443, 134] width 178 height 152
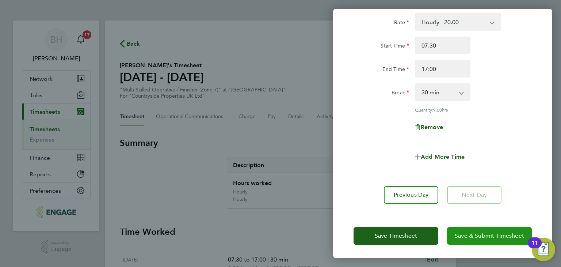
click at [482, 241] on button "Save & Submit Timesheet" at bounding box center [489, 236] width 85 height 18
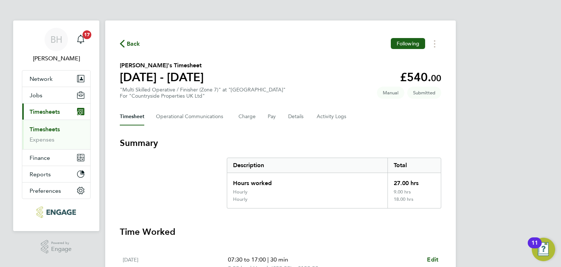
click at [137, 42] on span "Back" at bounding box center [134, 43] width 14 height 9
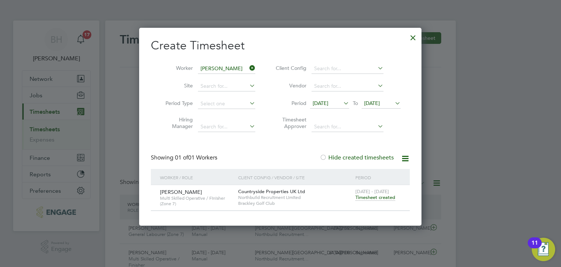
click at [413, 38] on div at bounding box center [412, 35] width 13 height 13
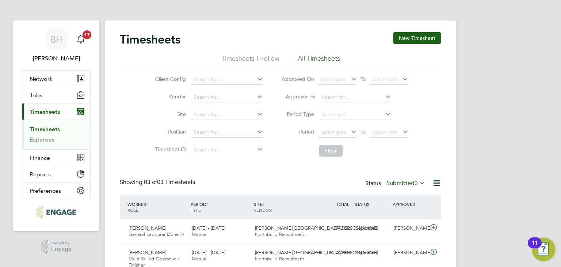
click at [413, 38] on button "New Timesheet" at bounding box center [417, 38] width 48 height 12
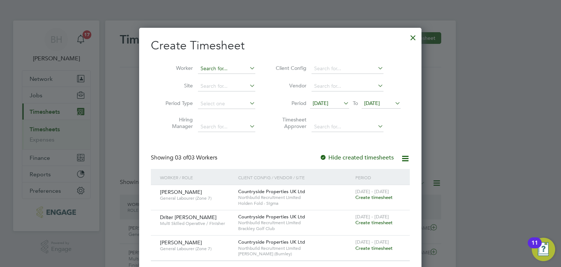
click at [217, 69] on input at bounding box center [226, 69] width 57 height 10
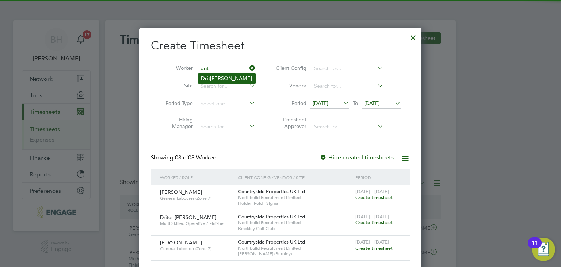
click at [218, 75] on li "Drit er Xholi" at bounding box center [227, 78] width 58 height 10
type input "Driter [PERSON_NAME]"
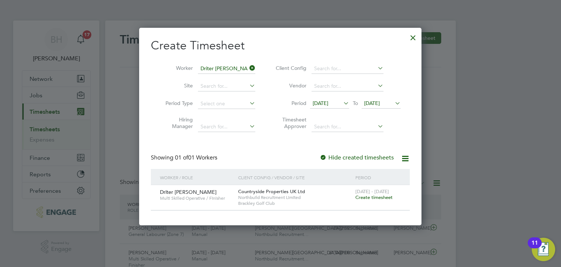
click at [370, 196] on span "Create timesheet" at bounding box center [373, 197] width 37 height 6
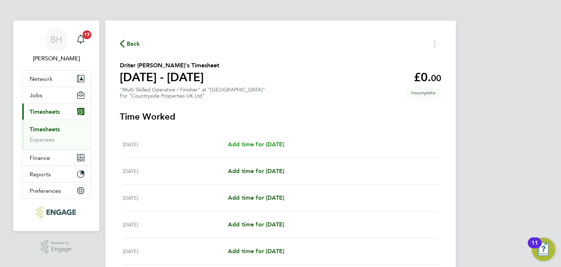
click at [277, 144] on span "Add time for [DATE]" at bounding box center [256, 144] width 56 height 7
select select "30"
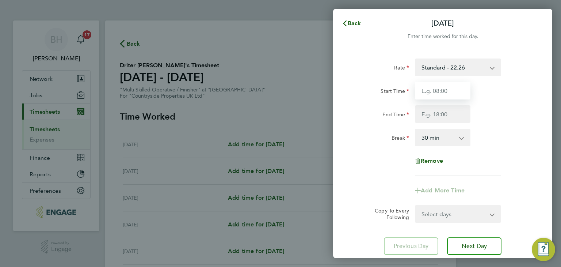
click at [419, 92] on input "Start Time" at bounding box center [443, 91] width 56 height 18
type input "07:30"
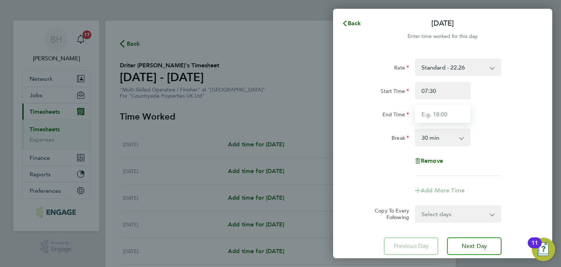
click at [446, 110] on input "End Time" at bounding box center [443, 114] width 56 height 18
type input "17:00"
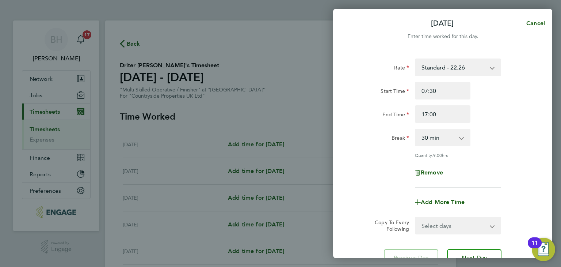
click at [470, 168] on div "Remove" at bounding box center [442, 173] width 61 height 18
click at [461, 230] on select "Select days Day [DATE] [DATE] [DATE] [DATE]" at bounding box center [454, 225] width 77 height 16
click at [504, 122] on div "End Time 17:00" at bounding box center [443, 114] width 184 height 18
click at [476, 251] on button "Next Day" at bounding box center [474, 258] width 54 height 18
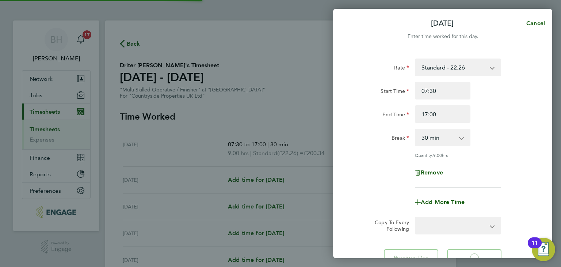
select select "30"
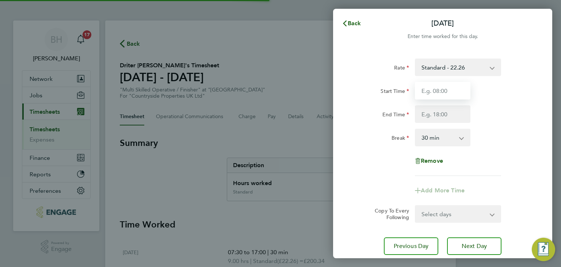
click at [452, 92] on input "Start Time" at bounding box center [443, 91] width 56 height 18
type input "07:30"
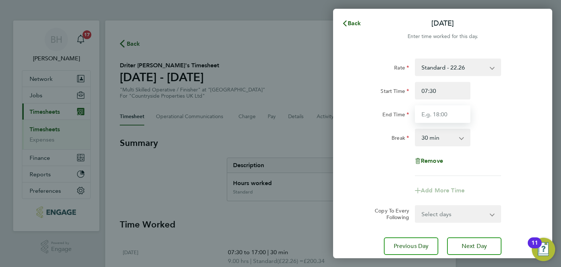
click at [451, 110] on input "End Time" at bounding box center [443, 114] width 56 height 18
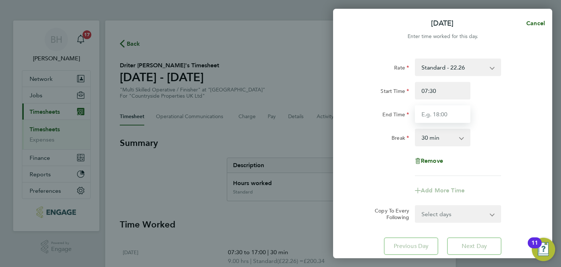
type input "17:00"
click at [480, 168] on div "Remove" at bounding box center [443, 161] width 184 height 18
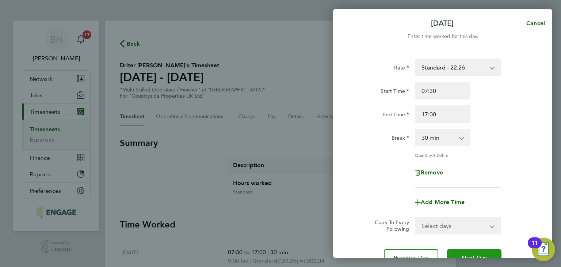
click at [467, 251] on button "Next Day" at bounding box center [474, 258] width 54 height 18
select select "30"
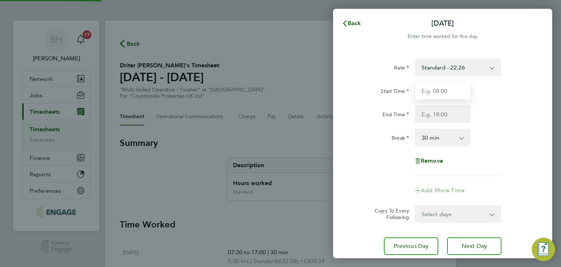
click at [440, 89] on input "Start Time" at bounding box center [443, 91] width 56 height 18
type input "07:30"
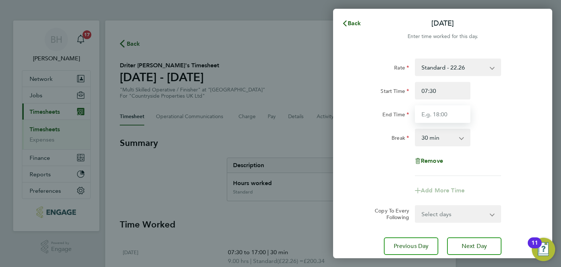
click at [445, 110] on input "End Time" at bounding box center [443, 114] width 56 height 18
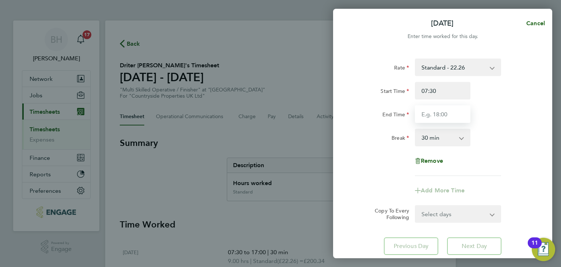
type input "17:00"
click at [481, 169] on div "Rate Standard - 22.26 Start Time 07:30 End Time 17:00 Break 0 min 15 min 30 min…" at bounding box center [443, 116] width 178 height 117
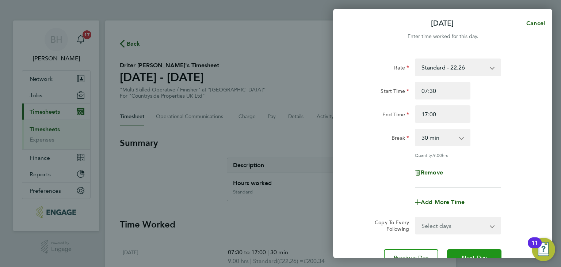
click at [477, 250] on button "Next Day" at bounding box center [474, 258] width 54 height 18
select select "30"
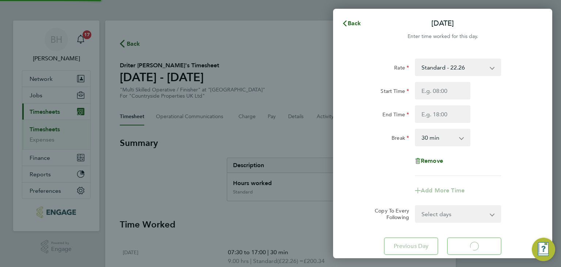
select select "30"
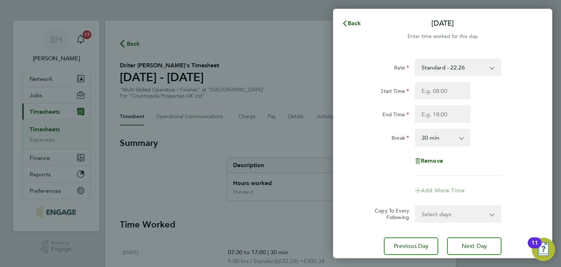
type input "07:30"
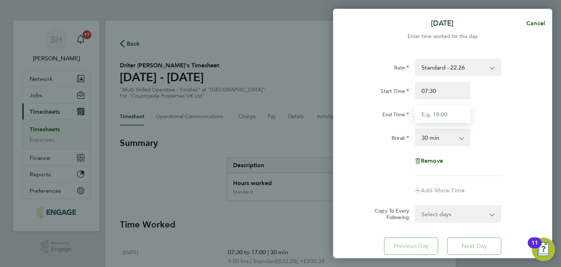
click at [453, 108] on input "End Time" at bounding box center [443, 114] width 56 height 18
type input "17:00"
drag, startPoint x: 454, startPoint y: 121, endPoint x: 484, endPoint y: 168, distance: 55.7
click at [484, 168] on div "Remove" at bounding box center [443, 161] width 184 height 18
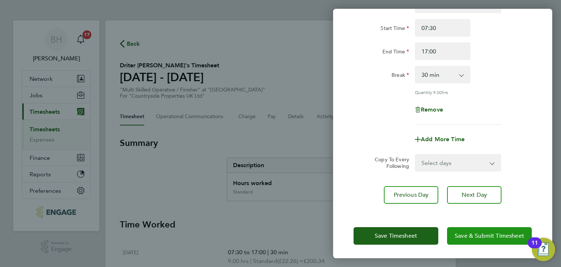
click at [485, 233] on span "Save & Submit Timesheet" at bounding box center [489, 235] width 69 height 7
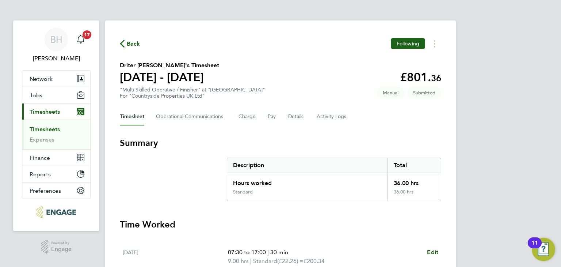
click at [133, 41] on span "Back" at bounding box center [134, 43] width 14 height 9
